Goal: Task Accomplishment & Management: Use online tool/utility

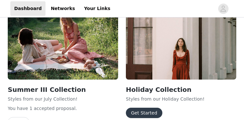
scroll to position [245, 0]
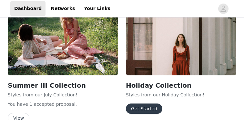
click at [148, 108] on button "Get Started" at bounding box center [144, 108] width 36 height 10
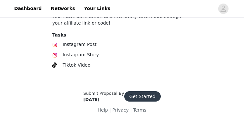
scroll to position [257, 0]
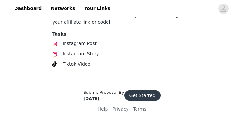
click at [142, 92] on button "Get Started" at bounding box center [142, 95] width 36 height 10
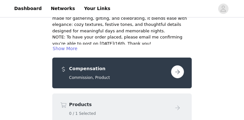
scroll to position [121, 0]
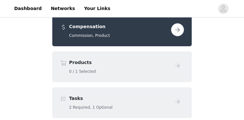
click at [179, 32] on button "button" at bounding box center [177, 29] width 13 height 13
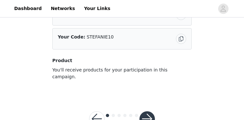
click at [149, 113] on button "button" at bounding box center [146, 118] width 15 height 15
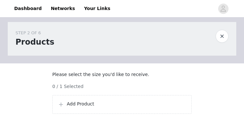
scroll to position [64, 0]
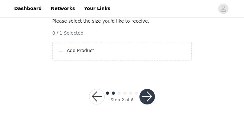
click at [93, 54] on div "Add Product" at bounding box center [122, 51] width 128 height 8
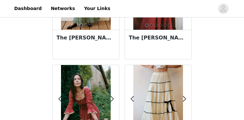
scroll to position [145, 0]
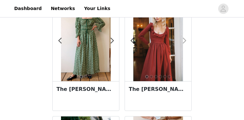
click at [183, 41] on span at bounding box center [184, 41] width 15 height 0
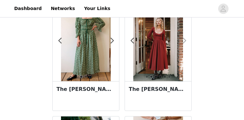
click at [183, 41] on span at bounding box center [184, 41] width 15 height 0
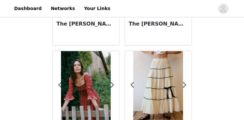
scroll to position [258, 0]
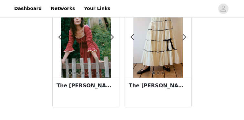
click at [82, 41] on img at bounding box center [85, 40] width 49 height 74
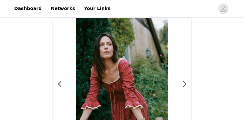
scroll to position [25, 0]
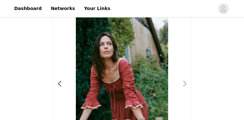
click at [185, 84] on span at bounding box center [184, 84] width 15 height 0
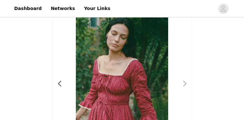
click at [185, 84] on span at bounding box center [184, 84] width 15 height 0
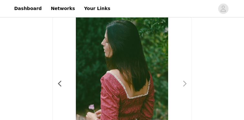
click at [185, 84] on span at bounding box center [184, 84] width 15 height 0
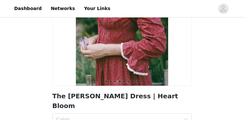
scroll to position [72, 0]
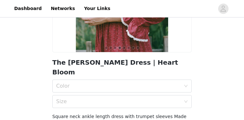
scroll to position [99, 0]
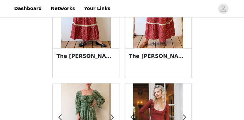
scroll to position [97, 0]
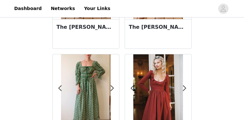
click at [97, 83] on img at bounding box center [85, 91] width 49 height 74
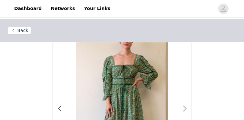
click at [183, 108] on span at bounding box center [184, 108] width 15 height 0
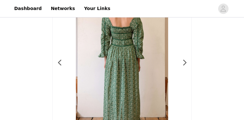
scroll to position [48, 0]
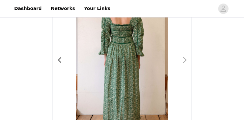
click at [184, 60] on span at bounding box center [184, 60] width 15 height 0
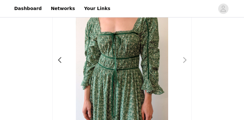
click at [184, 60] on span at bounding box center [184, 60] width 15 height 0
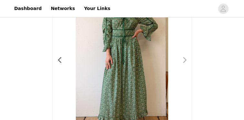
click at [184, 60] on span at bounding box center [184, 60] width 15 height 0
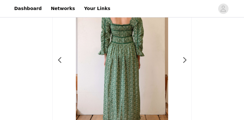
scroll to position [97, 0]
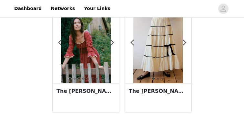
scroll to position [258, 0]
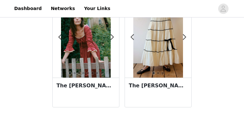
click at [154, 62] on img at bounding box center [157, 40] width 49 height 74
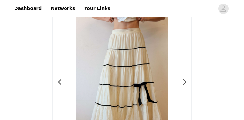
scroll to position [27, 0]
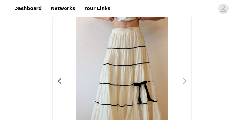
click at [184, 81] on span at bounding box center [184, 81] width 15 height 0
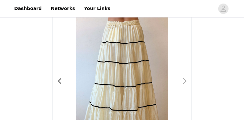
click at [184, 81] on span at bounding box center [184, 81] width 15 height 0
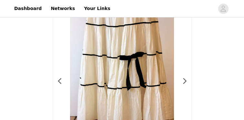
scroll to position [158, 0]
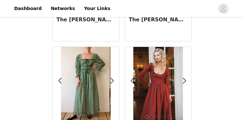
scroll to position [109, 0]
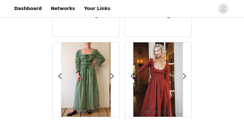
click at [162, 64] on img at bounding box center [157, 79] width 49 height 74
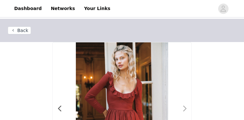
click at [185, 108] on span at bounding box center [184, 108] width 15 height 0
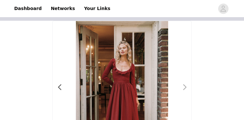
scroll to position [20, 0]
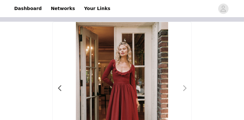
click at [183, 88] on span at bounding box center [184, 88] width 15 height 0
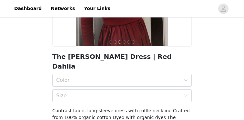
scroll to position [180, 0]
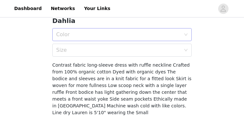
click at [135, 31] on div "Color" at bounding box center [118, 34] width 124 height 6
click at [126, 35] on li "Red Dahlia" at bounding box center [121, 39] width 139 height 10
click at [125, 47] on div "Size" at bounding box center [118, 50] width 124 height 6
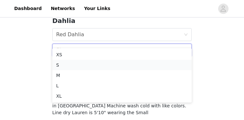
click at [113, 61] on div "S" at bounding box center [122, 64] width 132 height 7
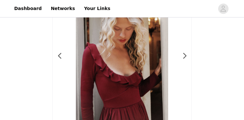
scroll to position [54, 0]
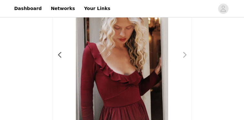
click at [184, 55] on span at bounding box center [184, 55] width 15 height 0
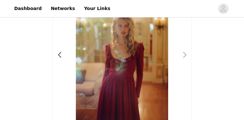
click at [184, 55] on span at bounding box center [184, 55] width 15 height 0
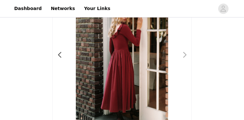
click at [184, 55] on span at bounding box center [184, 55] width 15 height 0
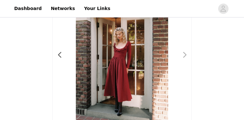
click at [186, 55] on span at bounding box center [184, 55] width 15 height 0
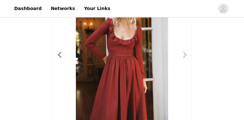
click at [186, 55] on span at bounding box center [184, 55] width 15 height 0
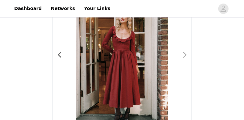
click at [186, 55] on span at bounding box center [184, 55] width 15 height 0
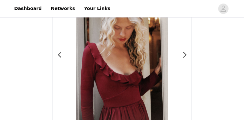
scroll to position [0, 0]
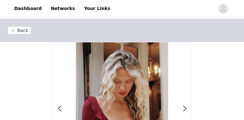
click at [18, 32] on button "Back" at bounding box center [19, 30] width 23 height 8
click at [21, 33] on button "Back" at bounding box center [19, 30] width 23 height 8
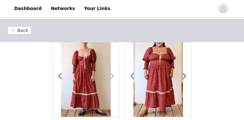
click at [112, 76] on span at bounding box center [112, 76] width 15 height 0
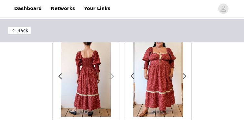
click at [112, 76] on span at bounding box center [112, 76] width 15 height 0
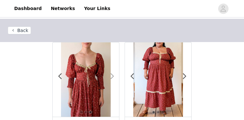
click at [112, 76] on span at bounding box center [112, 76] width 15 height 0
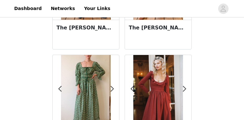
scroll to position [106, 0]
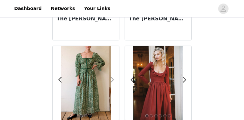
click at [112, 80] on span at bounding box center [112, 80] width 15 height 0
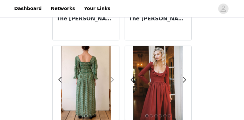
click at [113, 80] on span at bounding box center [112, 80] width 15 height 0
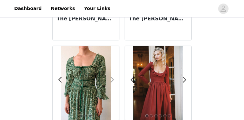
click at [113, 80] on span at bounding box center [112, 80] width 15 height 0
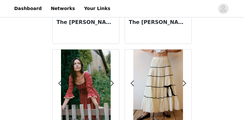
scroll to position [213, 0]
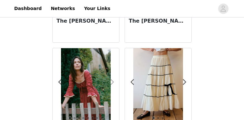
click at [113, 82] on span at bounding box center [112, 82] width 15 height 0
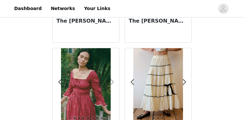
click at [113, 82] on span at bounding box center [112, 82] width 15 height 0
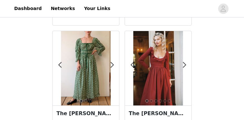
scroll to position [116, 0]
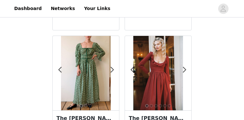
click at [93, 82] on img at bounding box center [85, 73] width 49 height 74
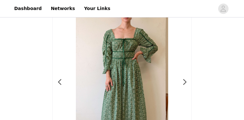
scroll to position [28, 0]
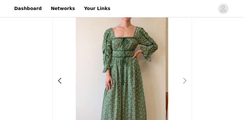
click at [184, 81] on span at bounding box center [184, 81] width 15 height 0
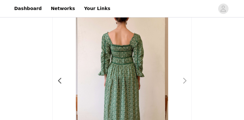
click at [184, 81] on span at bounding box center [184, 81] width 15 height 0
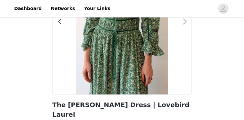
scroll to position [99, 0]
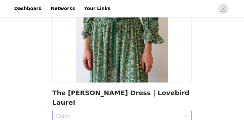
click at [104, 113] on div "Color" at bounding box center [118, 116] width 124 height 6
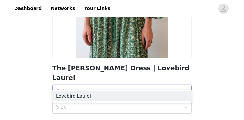
scroll to position [124, 0]
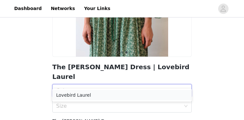
click at [92, 94] on div "Lovebird Laurel" at bounding box center [122, 94] width 132 height 7
click at [92, 103] on div "Size" at bounding box center [118, 106] width 124 height 6
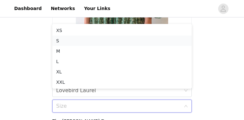
click at [82, 39] on div "S" at bounding box center [122, 40] width 132 height 7
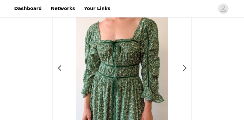
scroll to position [23, 0]
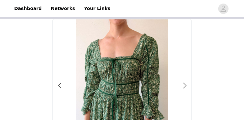
click at [184, 85] on span at bounding box center [184, 85] width 15 height 0
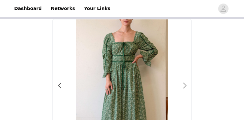
click at [184, 85] on span at bounding box center [184, 85] width 15 height 0
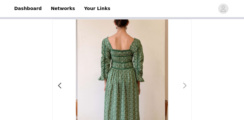
click at [184, 85] on span at bounding box center [184, 85] width 15 height 0
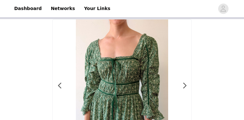
scroll to position [0, 0]
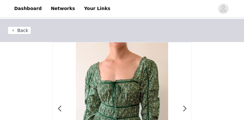
click at [25, 31] on button "Back" at bounding box center [19, 30] width 23 height 8
click at [24, 32] on button "Back" at bounding box center [19, 30] width 23 height 8
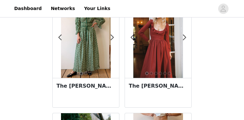
scroll to position [169, 0]
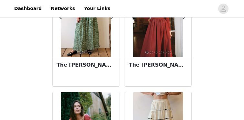
click at [167, 40] on img at bounding box center [157, 20] width 49 height 74
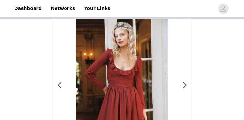
scroll to position [24, 0]
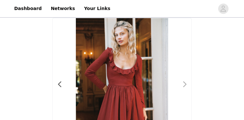
click at [183, 84] on span at bounding box center [184, 84] width 15 height 0
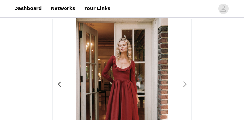
click at [183, 84] on span at bounding box center [184, 84] width 15 height 0
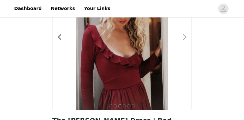
scroll to position [72, 0]
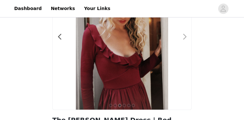
click at [183, 37] on span at bounding box center [184, 37] width 15 height 0
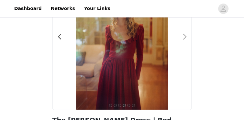
scroll to position [0, 0]
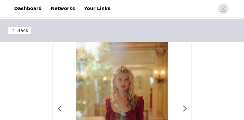
click at [28, 34] on button "Back" at bounding box center [19, 30] width 23 height 8
click at [21, 30] on button "Back" at bounding box center [19, 30] width 23 height 8
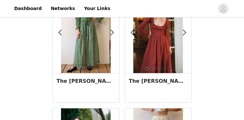
scroll to position [165, 0]
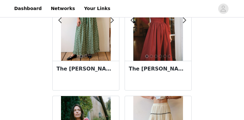
click at [96, 42] on img at bounding box center [85, 23] width 49 height 74
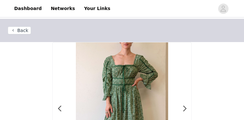
click at [187, 110] on div at bounding box center [122, 111] width 139 height 139
click at [185, 108] on span at bounding box center [184, 108] width 15 height 0
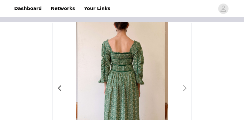
scroll to position [28, 0]
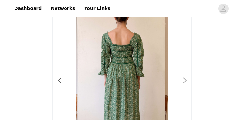
click at [184, 80] on span at bounding box center [184, 80] width 15 height 0
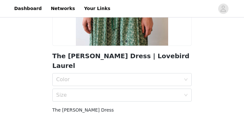
scroll to position [158, 0]
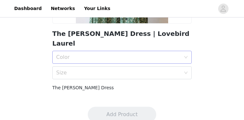
click at [127, 54] on div "Color" at bounding box center [118, 57] width 124 height 6
click at [93, 63] on div "Lovebird Laurel" at bounding box center [122, 61] width 132 height 7
click at [93, 69] on div "Size" at bounding box center [118, 72] width 124 height 6
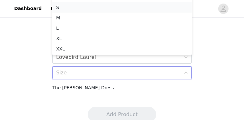
click at [75, 8] on div "S" at bounding box center [122, 7] width 132 height 7
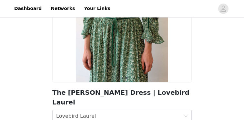
scroll to position [57, 0]
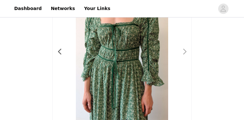
click at [184, 52] on span at bounding box center [184, 52] width 15 height 0
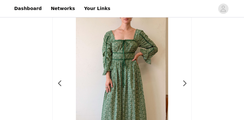
scroll to position [27, 0]
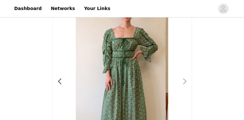
click at [184, 81] on span at bounding box center [184, 81] width 15 height 0
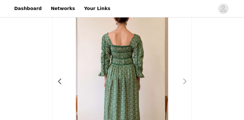
click at [184, 81] on span at bounding box center [184, 81] width 15 height 0
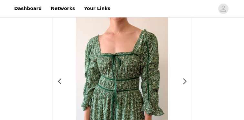
scroll to position [158, 0]
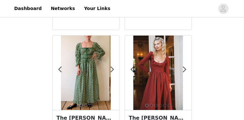
scroll to position [129, 0]
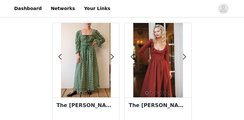
click at [157, 64] on img at bounding box center [157, 60] width 49 height 74
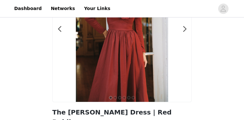
scroll to position [55, 0]
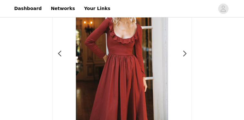
click at [187, 52] on div at bounding box center [122, 56] width 139 height 139
click at [184, 54] on span at bounding box center [184, 54] width 15 height 0
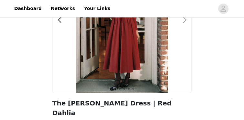
scroll to position [103, 0]
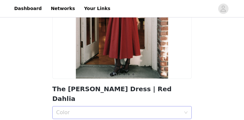
click at [104, 109] on div "Color" at bounding box center [118, 112] width 124 height 6
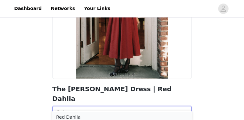
click at [91, 114] on div "Red Dahlia" at bounding box center [122, 116] width 132 height 7
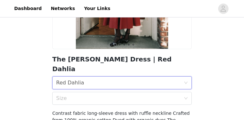
scroll to position [134, 0]
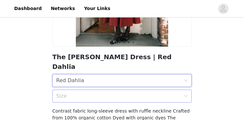
click at [94, 93] on div "Size" at bounding box center [118, 96] width 124 height 6
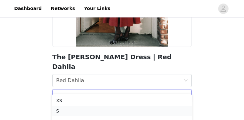
click at [84, 111] on div "S" at bounding box center [122, 110] width 132 height 7
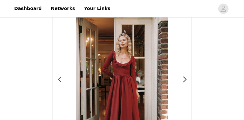
scroll to position [34, 0]
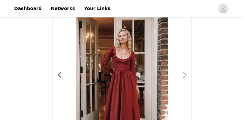
click at [183, 75] on span at bounding box center [184, 75] width 15 height 0
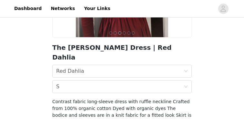
scroll to position [168, 0]
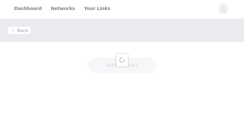
scroll to position [168, 0]
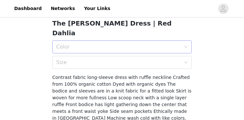
click at [79, 44] on div "Color" at bounding box center [118, 47] width 124 height 6
click at [76, 48] on div "Red Dahlia" at bounding box center [122, 51] width 132 height 7
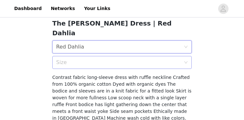
click at [76, 59] on div "Size" at bounding box center [118, 62] width 124 height 6
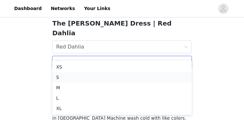
click at [72, 81] on li "S" at bounding box center [121, 77] width 139 height 10
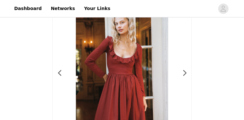
scroll to position [34, 0]
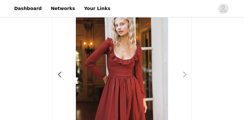
click at [186, 74] on span at bounding box center [184, 74] width 15 height 0
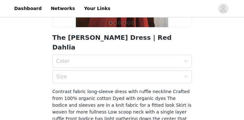
scroll to position [156, 0]
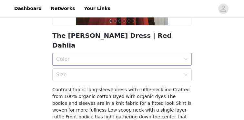
click at [72, 56] on div "Color" at bounding box center [118, 59] width 124 height 6
click at [71, 62] on div "Red Dahlia" at bounding box center [122, 63] width 132 height 7
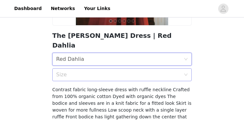
click at [71, 71] on div "Size" at bounding box center [118, 74] width 124 height 6
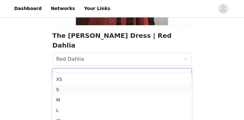
click at [66, 88] on div "S" at bounding box center [122, 89] width 132 height 7
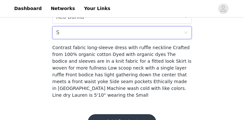
scroll to position [198, 0]
